Goal: Task Accomplishment & Management: Manage account settings

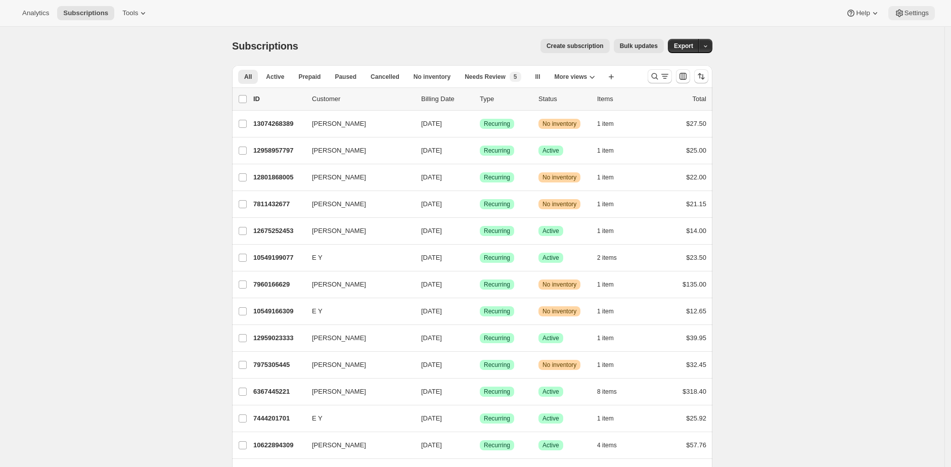
click at [905, 15] on span "Settings" at bounding box center [917, 13] width 24 height 8
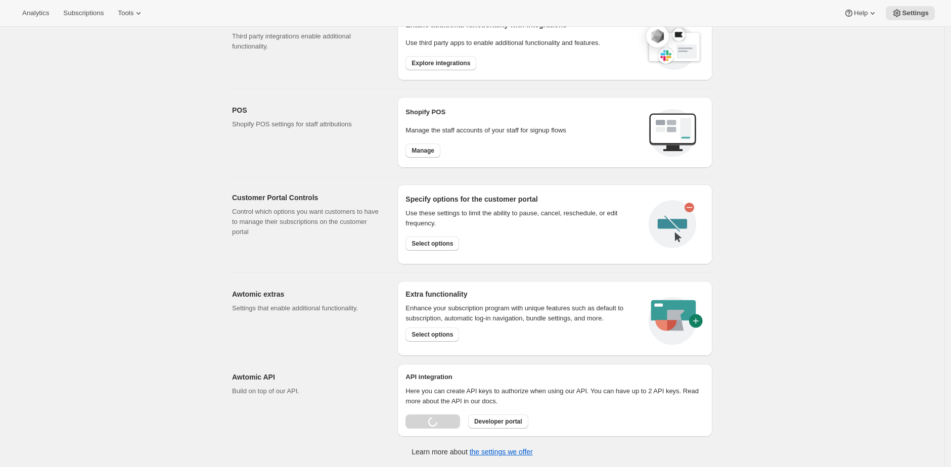
select select "22:00"
select select "09:00"
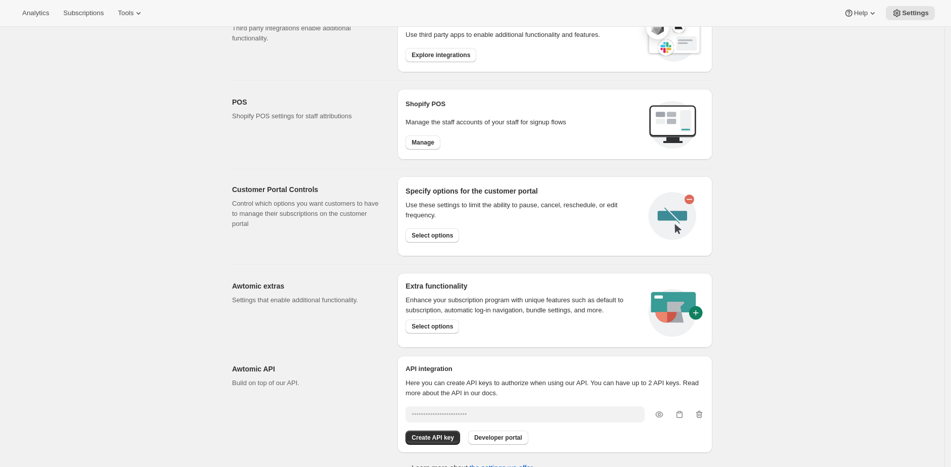
scroll to position [426, 0]
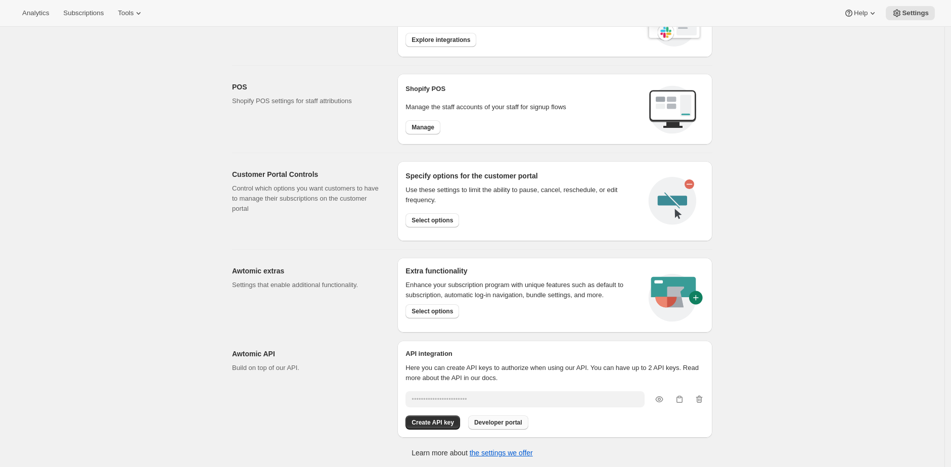
click at [498, 420] on span "Developer portal" at bounding box center [498, 423] width 48 height 8
click at [88, 6] on button "Subscriptions" at bounding box center [83, 13] width 53 height 14
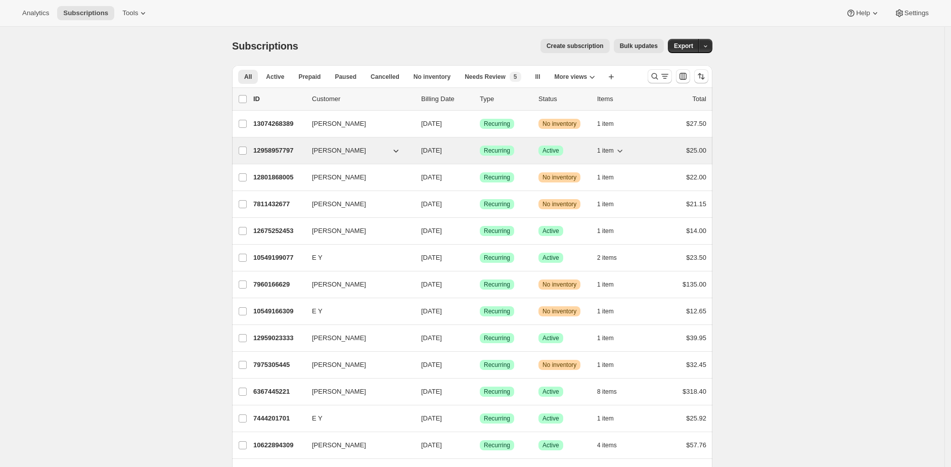
click at [271, 146] on p "12958957797" at bounding box center [278, 151] width 51 height 10
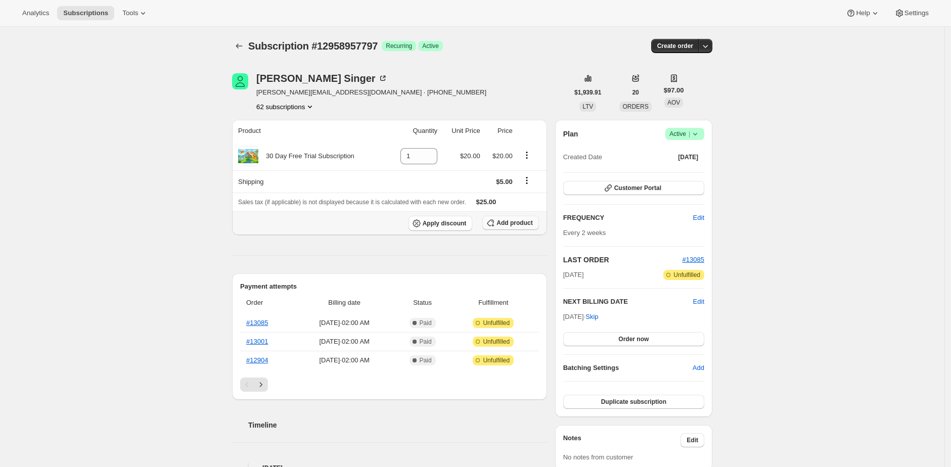
click at [509, 216] on button "Add product" at bounding box center [510, 223] width 56 height 14
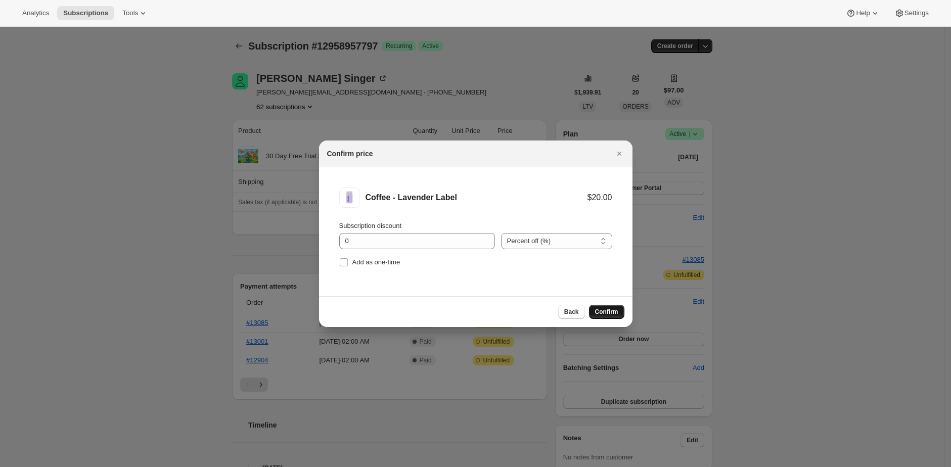
click at [605, 312] on span "Confirm" at bounding box center [606, 312] width 23 height 8
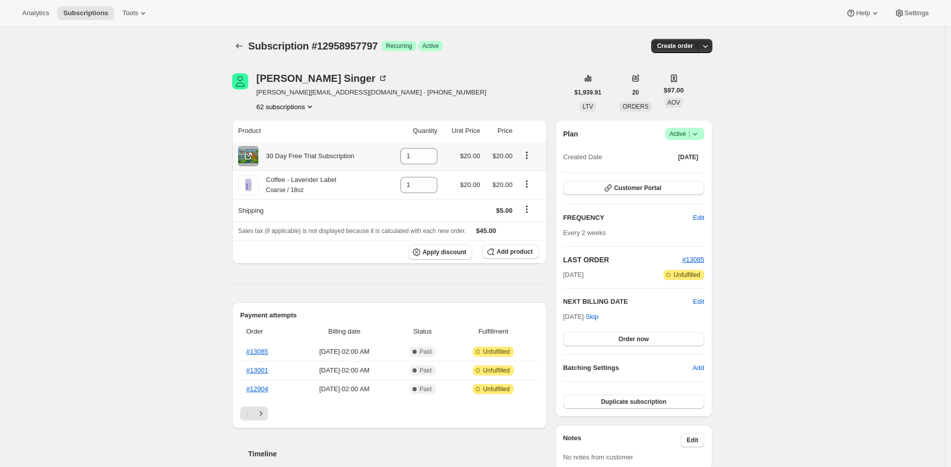
click at [532, 155] on icon "Product actions" at bounding box center [527, 155] width 10 height 10
click at [435, 159] on icon at bounding box center [430, 159] width 10 height 10
type input "0"
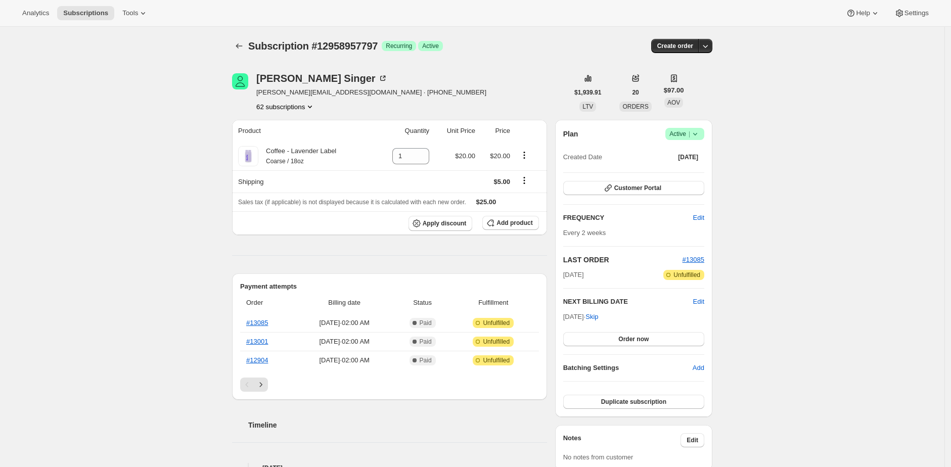
click at [507, 43] on div "Subscription #12958957797 Success Recurring Success Active" at bounding box center [394, 46] width 293 height 14
click at [352, 48] on span "Subscription #12958957797" at bounding box center [312, 45] width 129 height 11
click at [313, 78] on div "[PERSON_NAME]" at bounding box center [321, 78] width 131 height 10
click at [356, 39] on div "Subscription #12958957797 Success Recurring Success Active" at bounding box center [394, 46] width 293 height 14
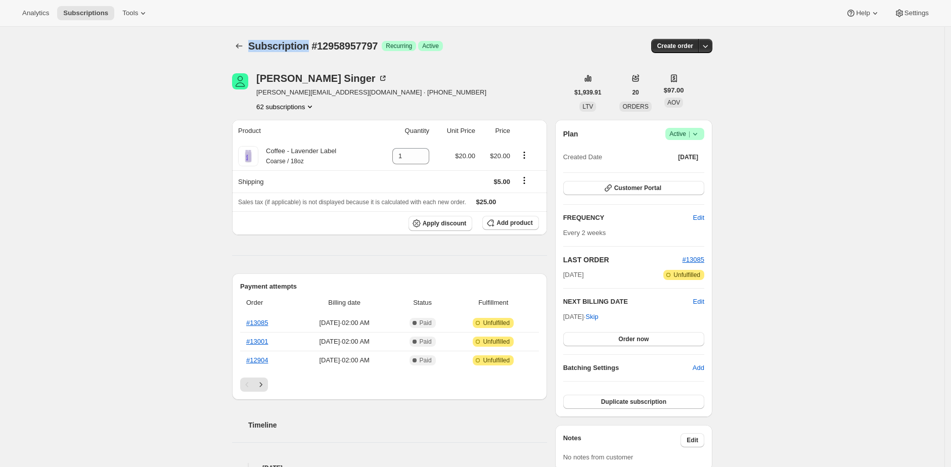
click at [356, 39] on div "Subscription #12958957797 Success Recurring Success Active" at bounding box center [394, 46] width 293 height 14
click at [352, 45] on span "Subscription #12958957797" at bounding box center [312, 45] width 129 height 11
copy span "12958957797"
